Goal: Task Accomplishment & Management: Manage account settings

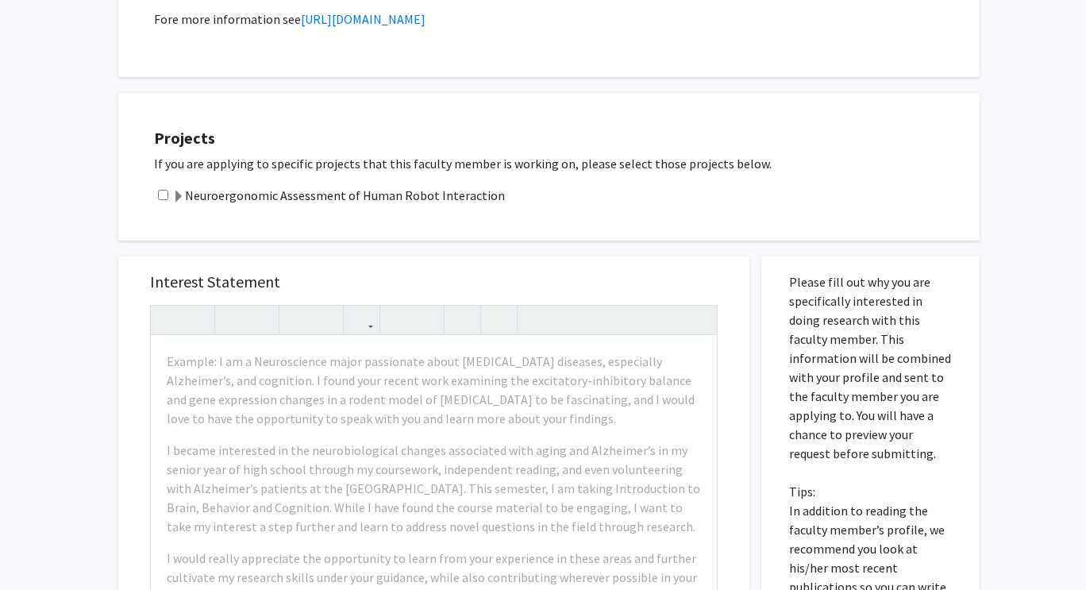
scroll to position [425, 0]
click at [203, 285] on h5 "Interest Statement" at bounding box center [434, 280] width 568 height 19
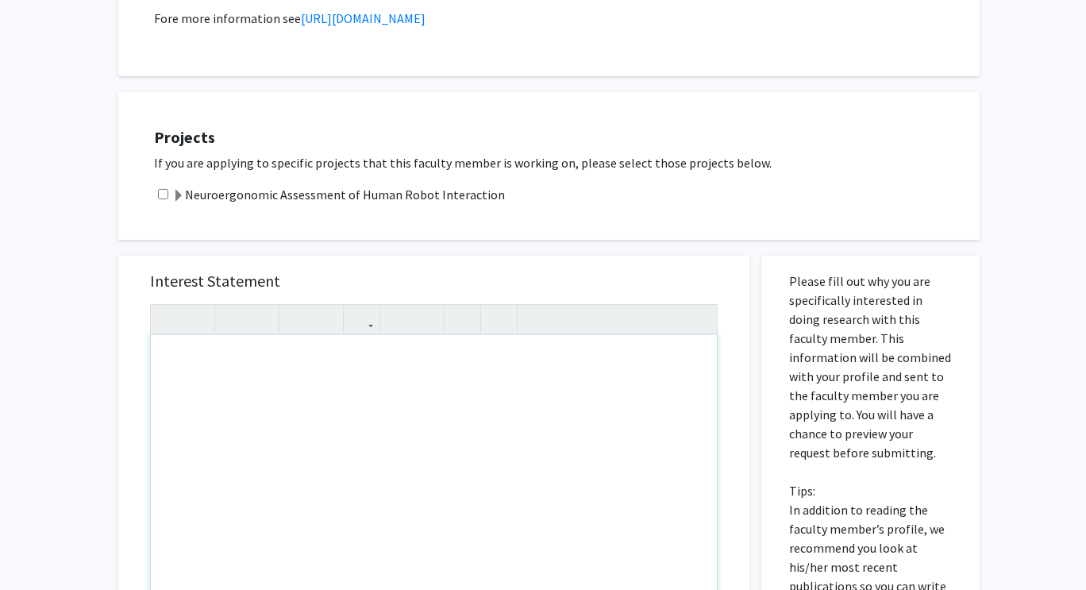
click at [327, 159] on p "If you are applying to specific projects that this faculty member is working on…" at bounding box center [559, 162] width 810 height 19
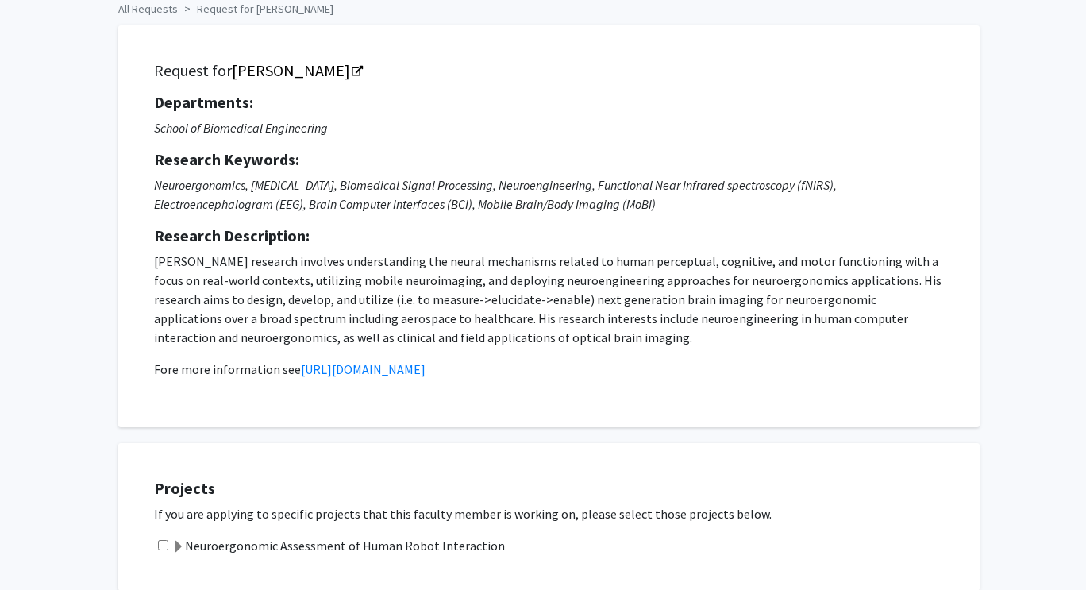
scroll to position [63, 0]
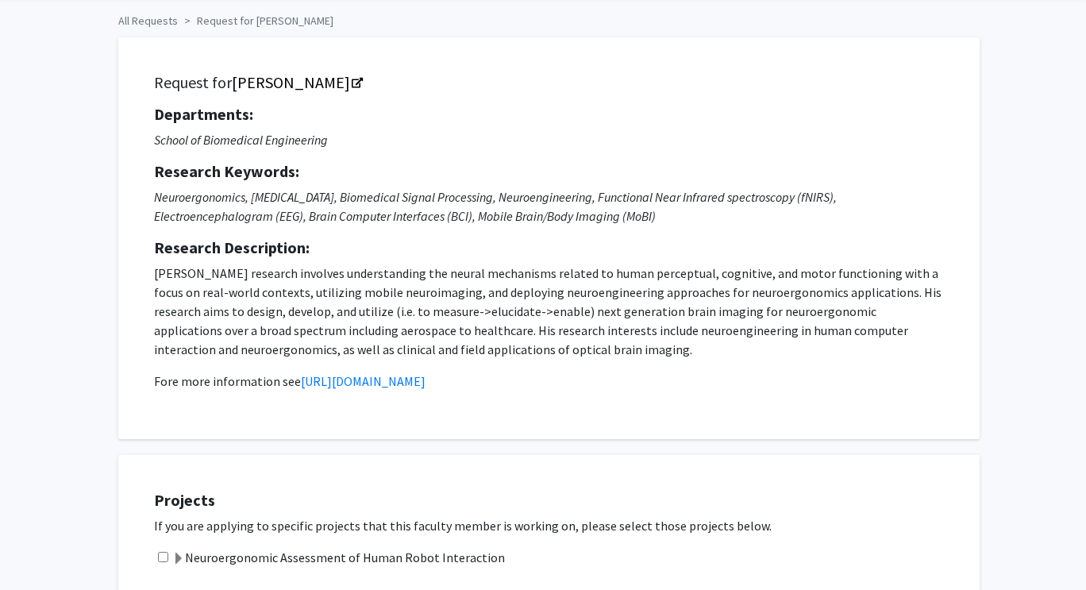
click at [371, 205] on p "Neuroergonomics, [MEDICAL_DATA], Biomedical Signal Processing, Neuroengineering…" at bounding box center [549, 206] width 790 height 38
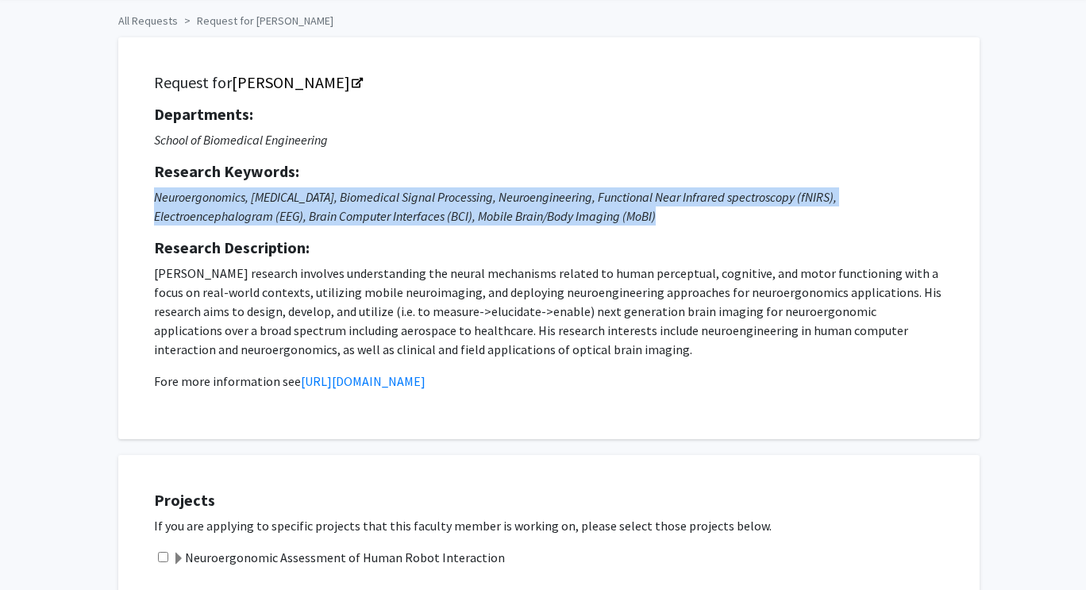
click at [371, 205] on p "Neuroergonomics, [MEDICAL_DATA], Biomedical Signal Processing, Neuroengineering…" at bounding box center [549, 206] width 790 height 38
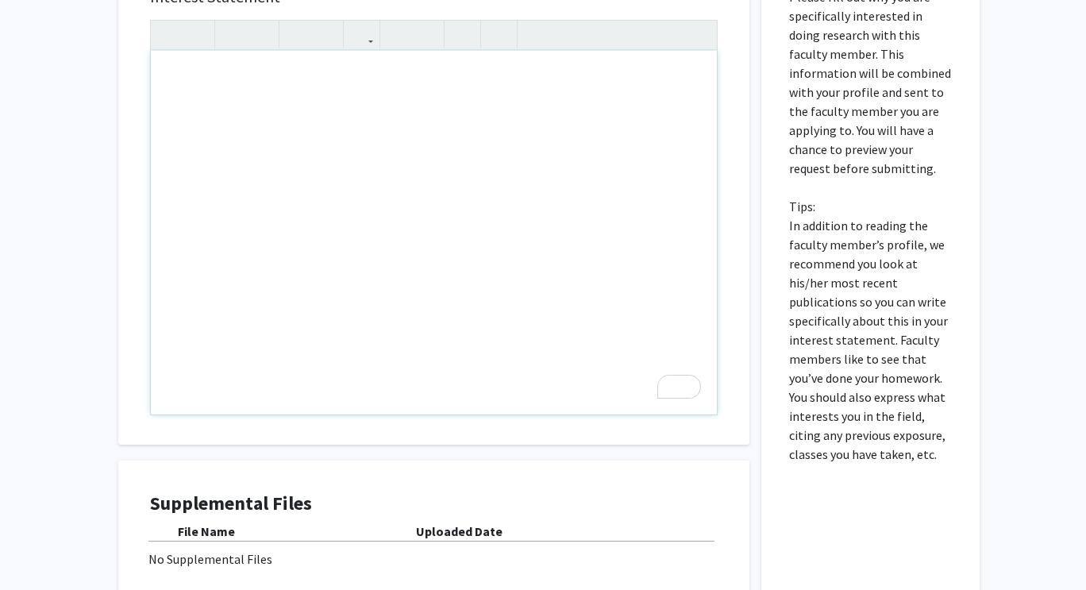
scroll to position [876, 0]
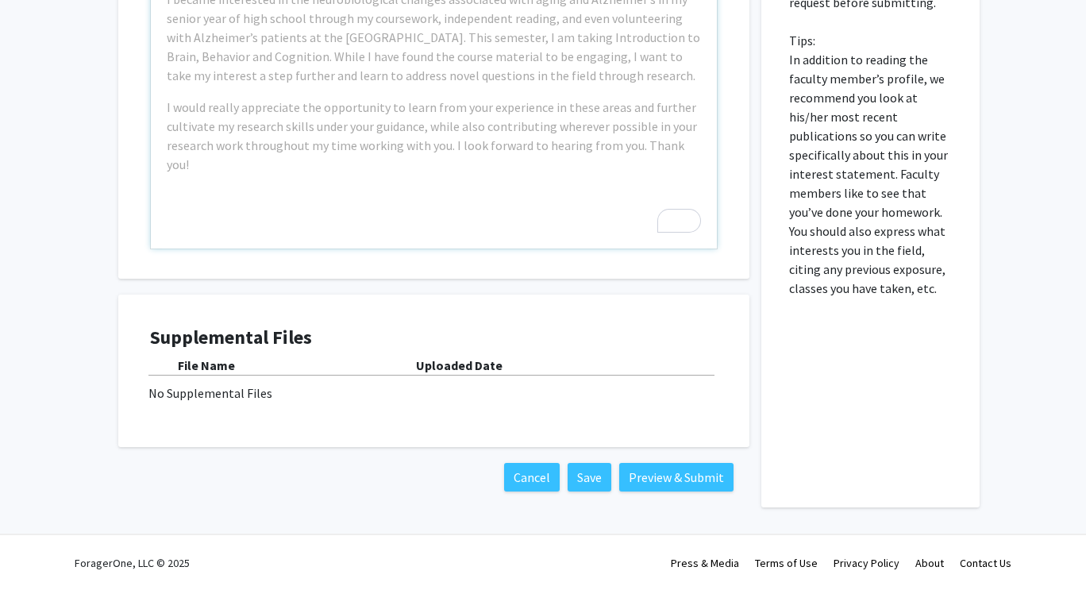
click at [475, 360] on b "Uploaded Date" at bounding box center [459, 365] width 87 height 16
click at [219, 365] on b "File Name" at bounding box center [206, 365] width 57 height 16
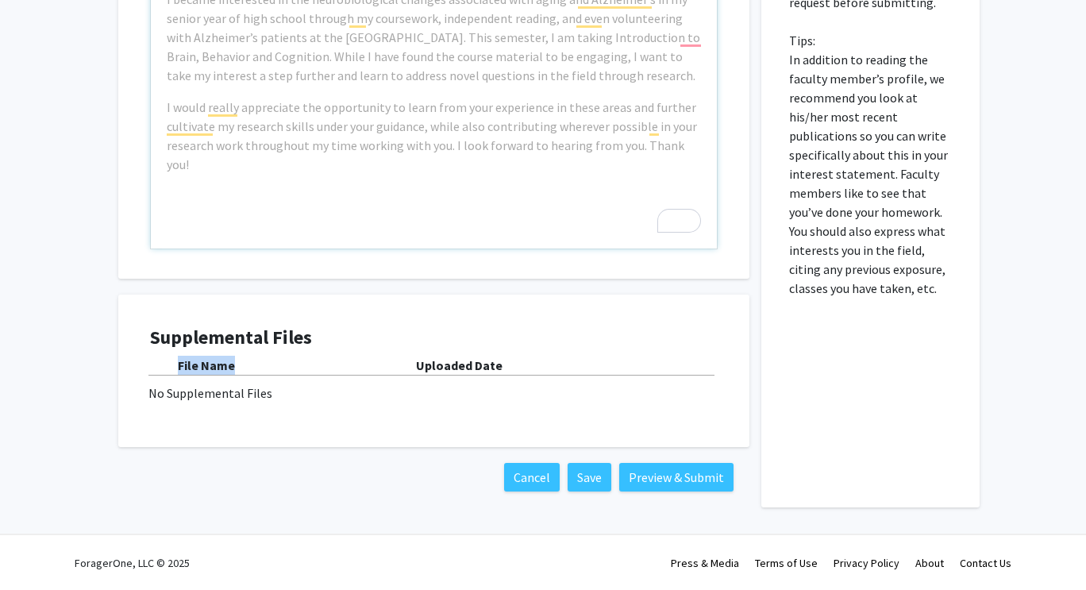
click at [219, 365] on b "File Name" at bounding box center [206, 365] width 57 height 16
click at [233, 391] on div "No Supplemental Files" at bounding box center [433, 392] width 571 height 19
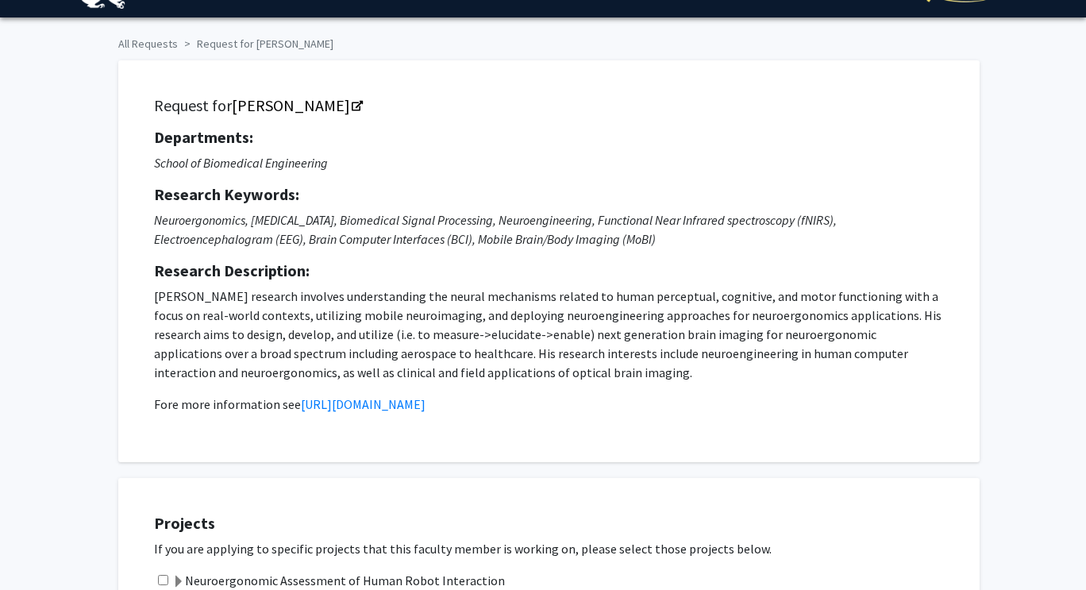
scroll to position [0, 0]
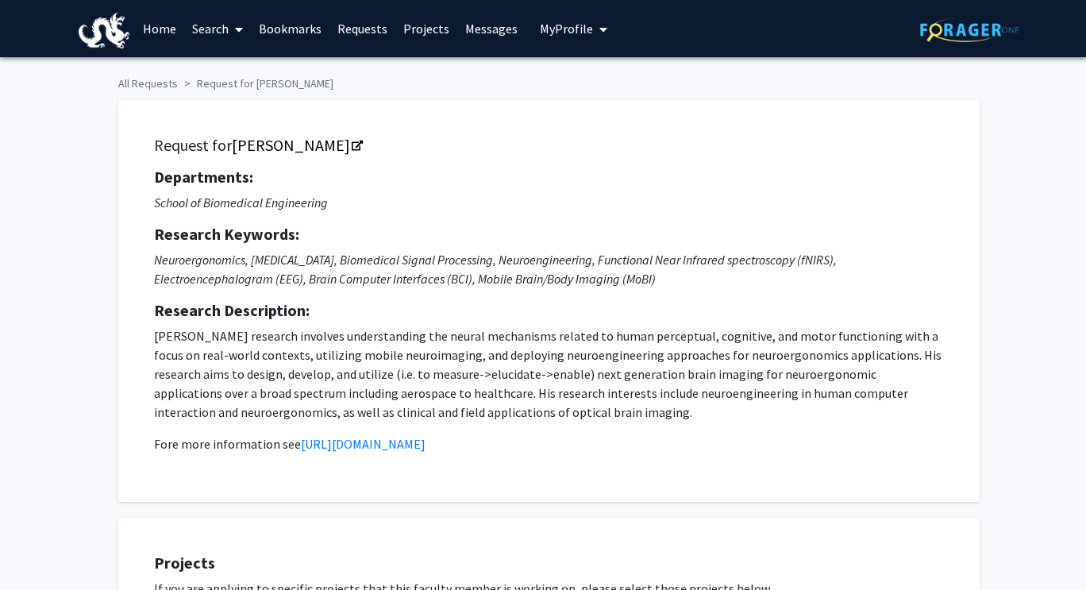
click at [569, 22] on span "My Profile" at bounding box center [566, 29] width 53 height 16
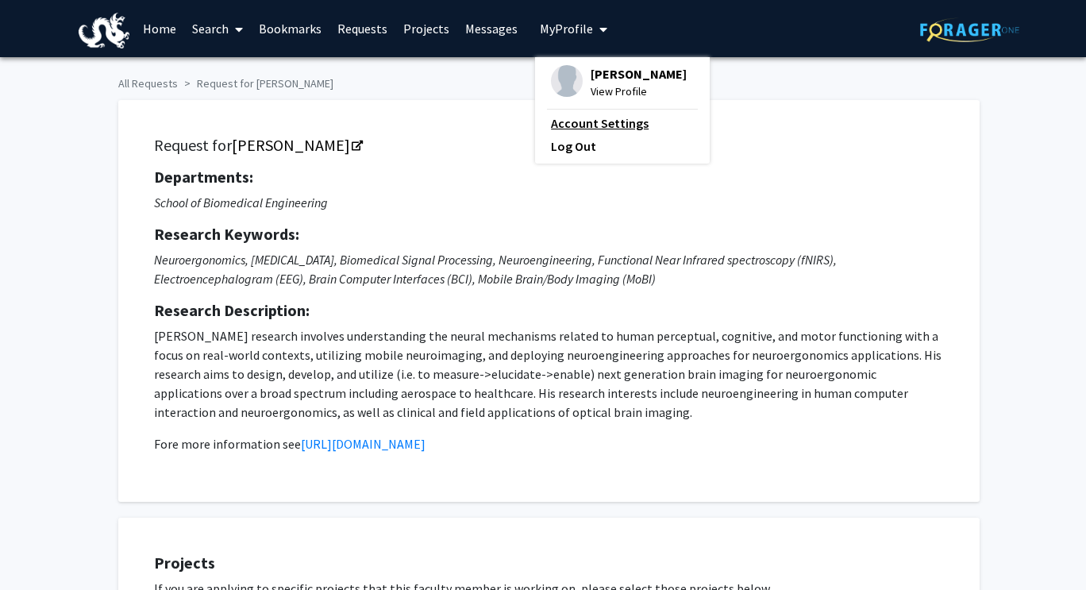
click at [611, 133] on link "Account Settings" at bounding box center [622, 123] width 143 height 19
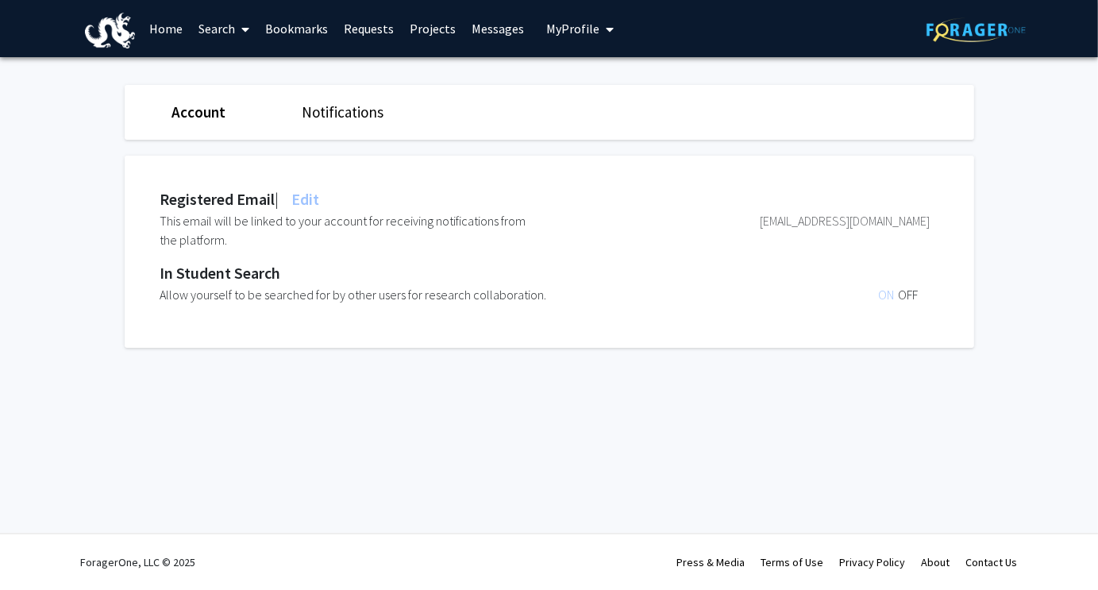
click at [210, 114] on link "Account" at bounding box center [199, 111] width 54 height 19
click at [234, 33] on link "Search" at bounding box center [224, 29] width 67 height 56
click at [182, 33] on link "Home" at bounding box center [165, 29] width 49 height 56
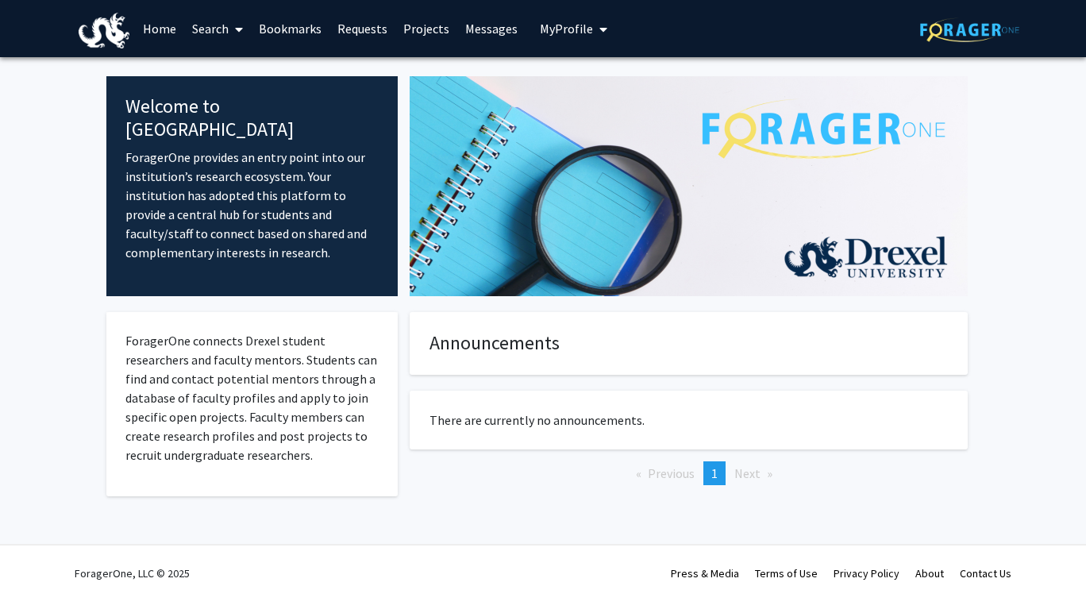
scroll to position [11, 0]
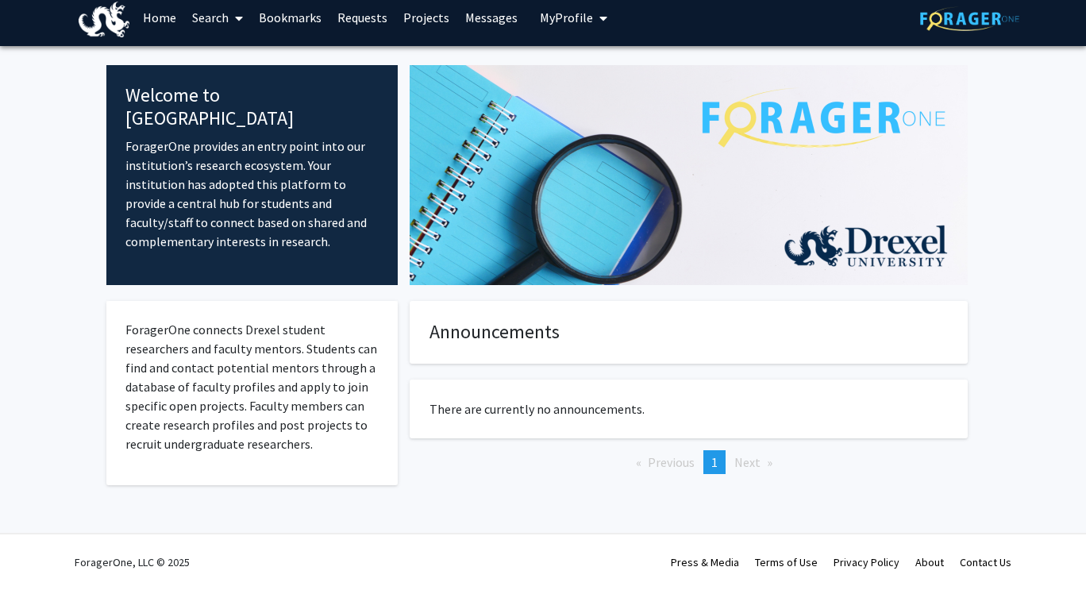
click at [231, 20] on span at bounding box center [236, 18] width 14 height 56
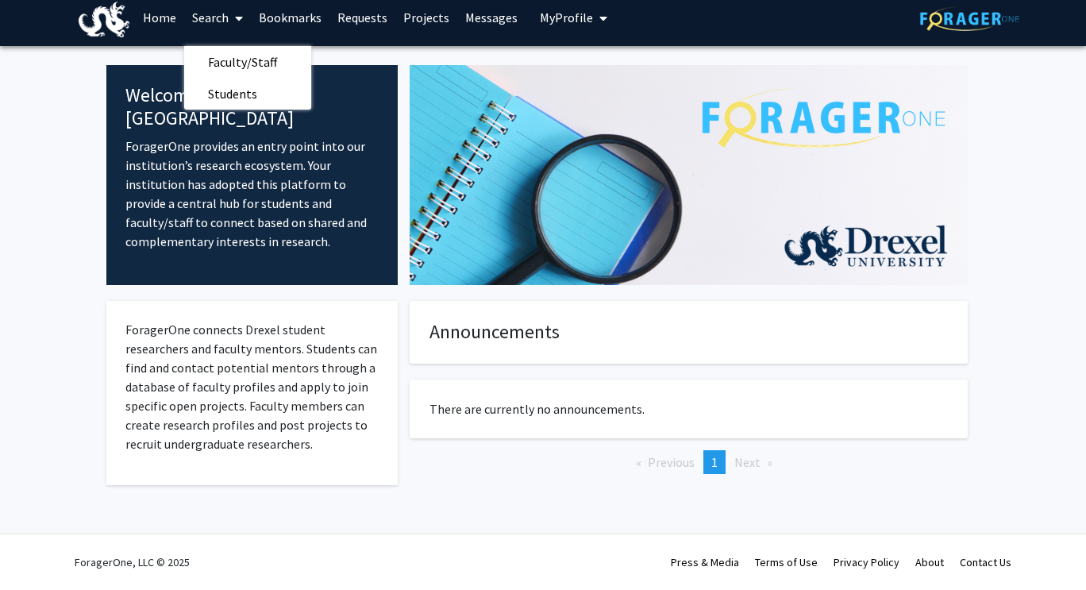
click at [583, 494] on div "Announcements There are currently no announcements. Previous page 1 / 1 You're …" at bounding box center [689, 413] width 558 height 224
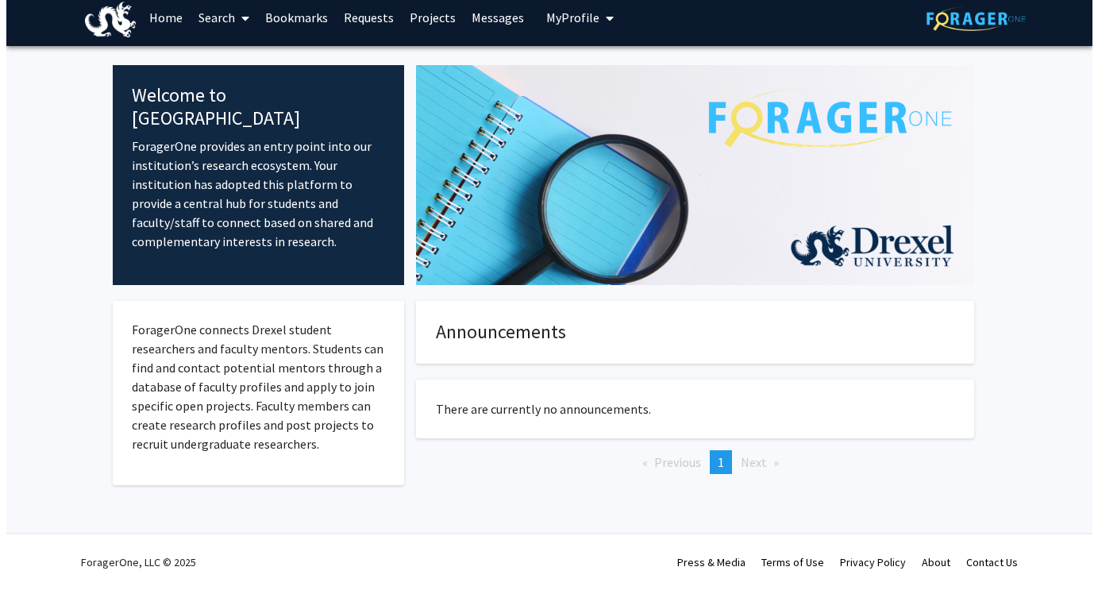
scroll to position [0, 0]
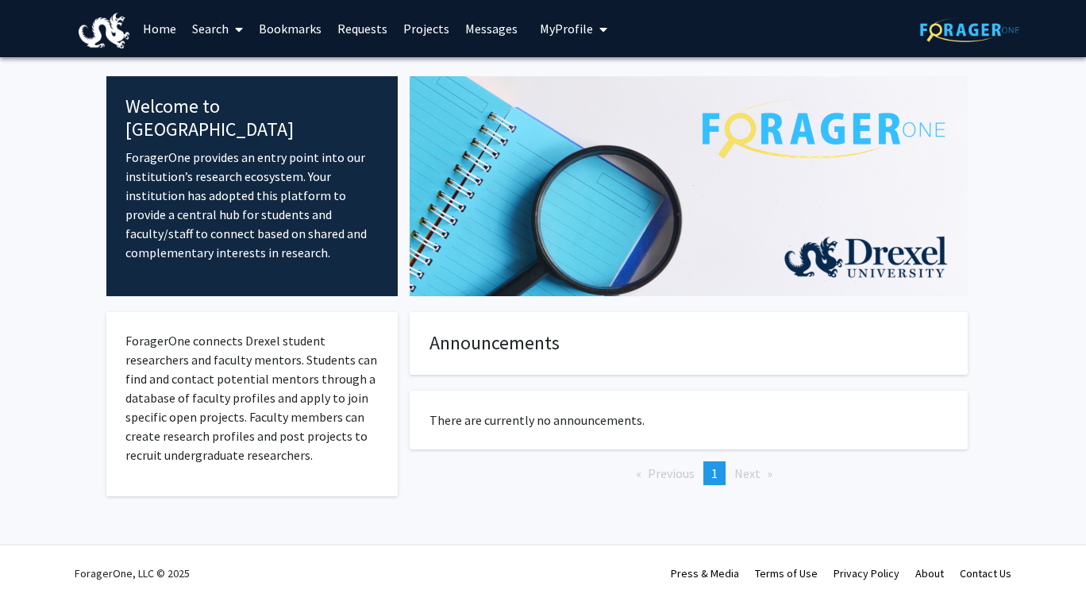
click at [579, 28] on span "My Profile" at bounding box center [566, 29] width 53 height 16
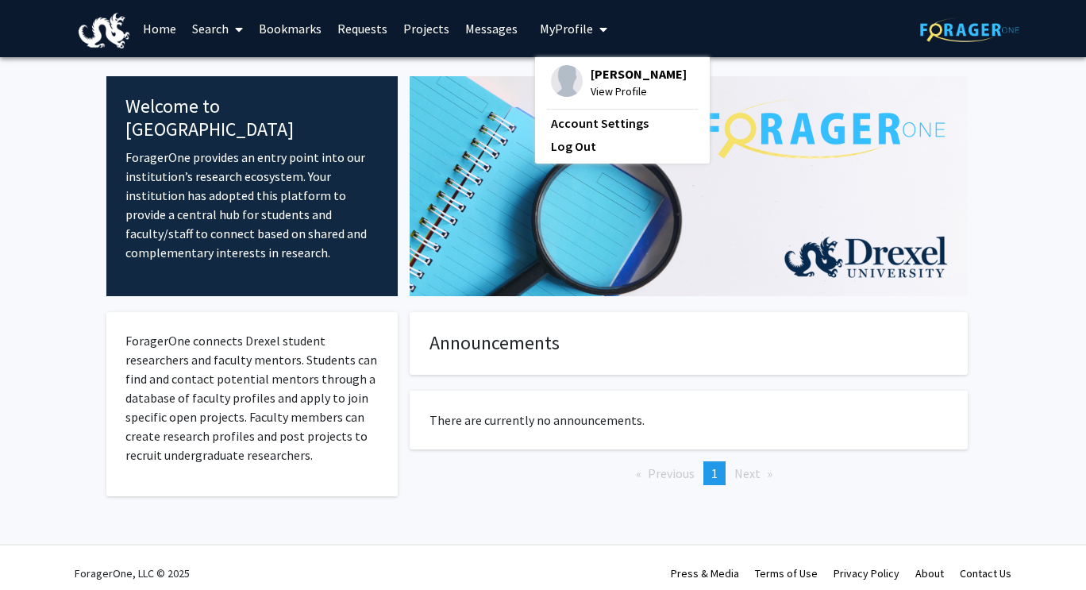
click at [405, 33] on link "Projects" at bounding box center [426, 29] width 62 height 56
